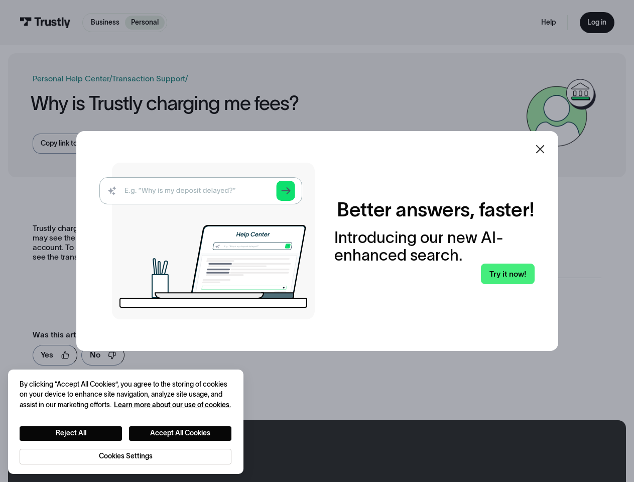
click at [315, 241] on img at bounding box center [206, 241] width 215 height 157
click at [544, 149] on icon at bounding box center [539, 149] width 9 height 9
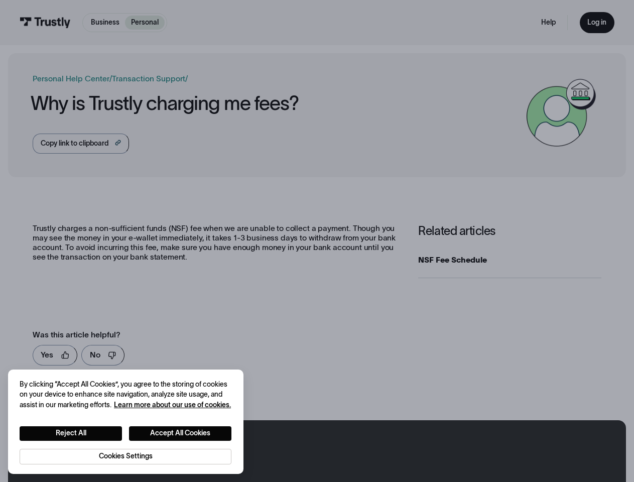
click at [71, 433] on button "Reject All" at bounding box center [71, 433] width 102 height 15
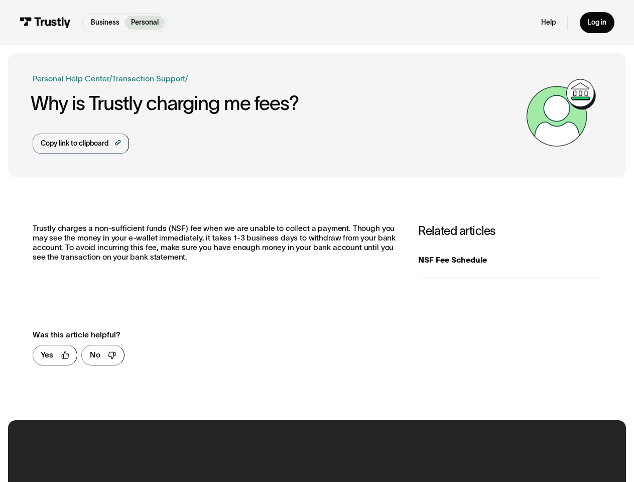
click at [181, 433] on button "Accept All Cookies" at bounding box center [180, 433] width 102 height 15
